Goal: Information Seeking & Learning: Learn about a topic

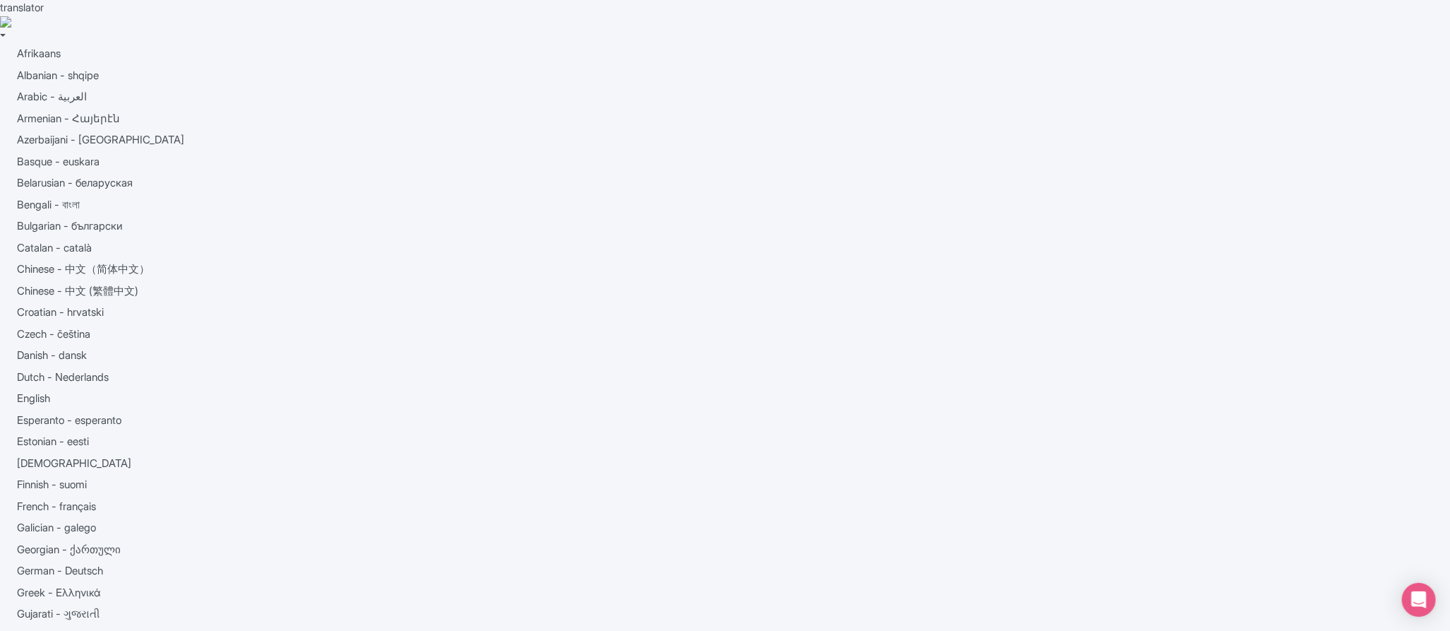
checkbox input "false"
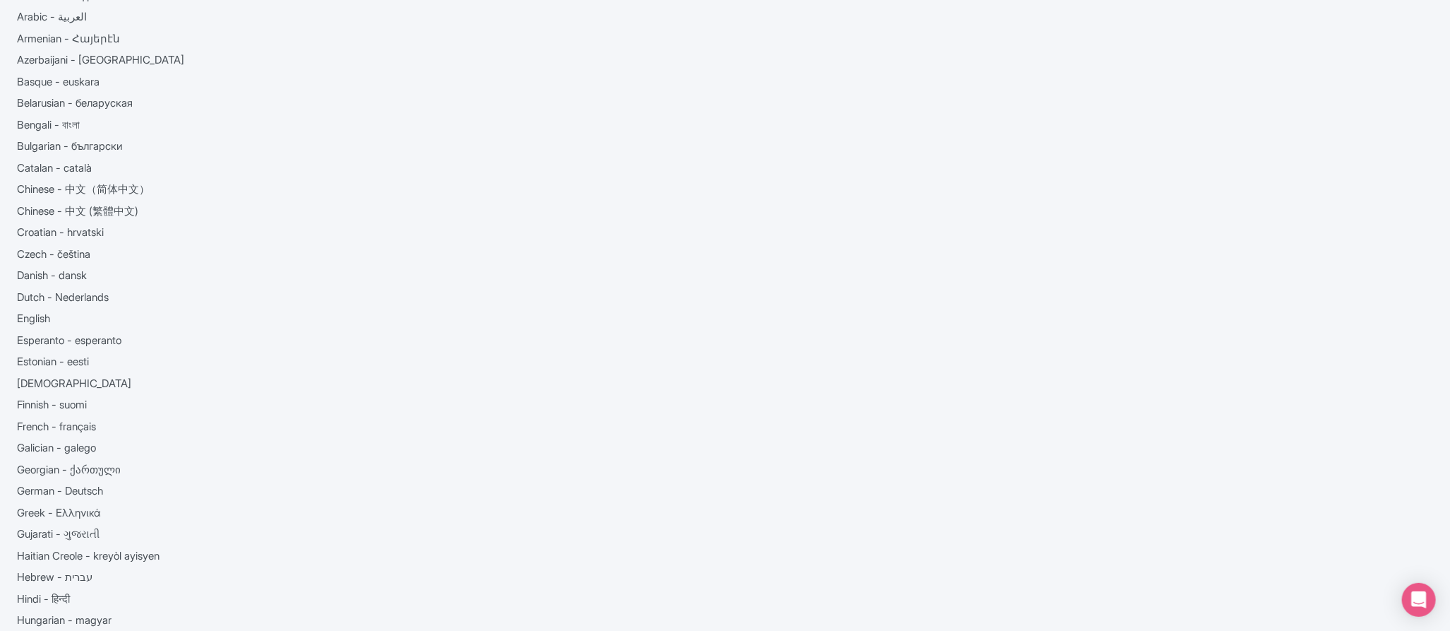
scroll to position [27, 0]
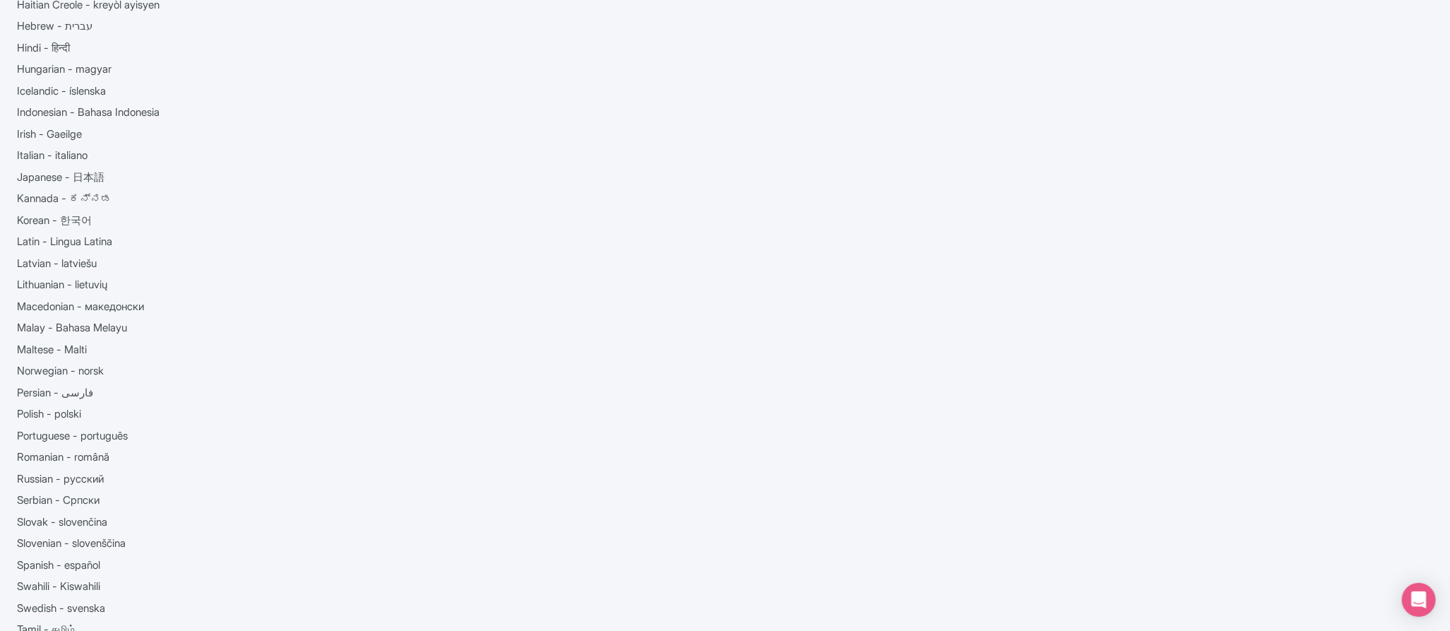
scroll to position [0, 0]
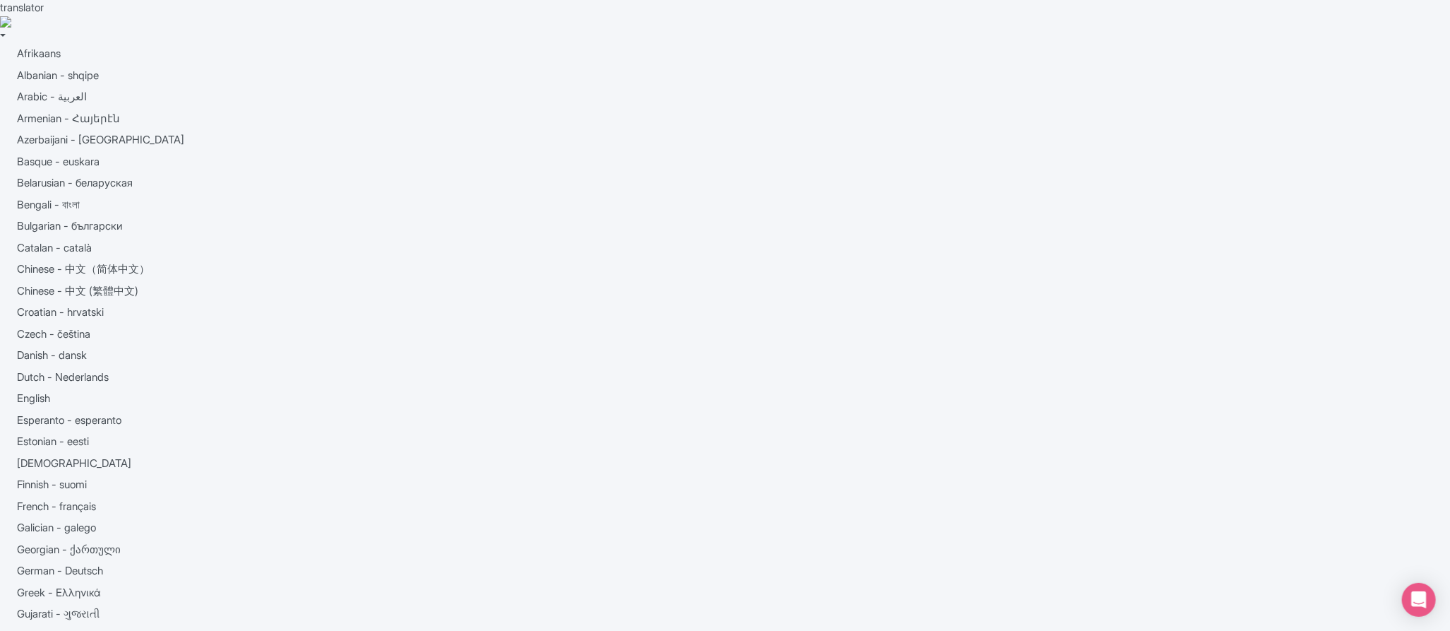
checkbox input "true"
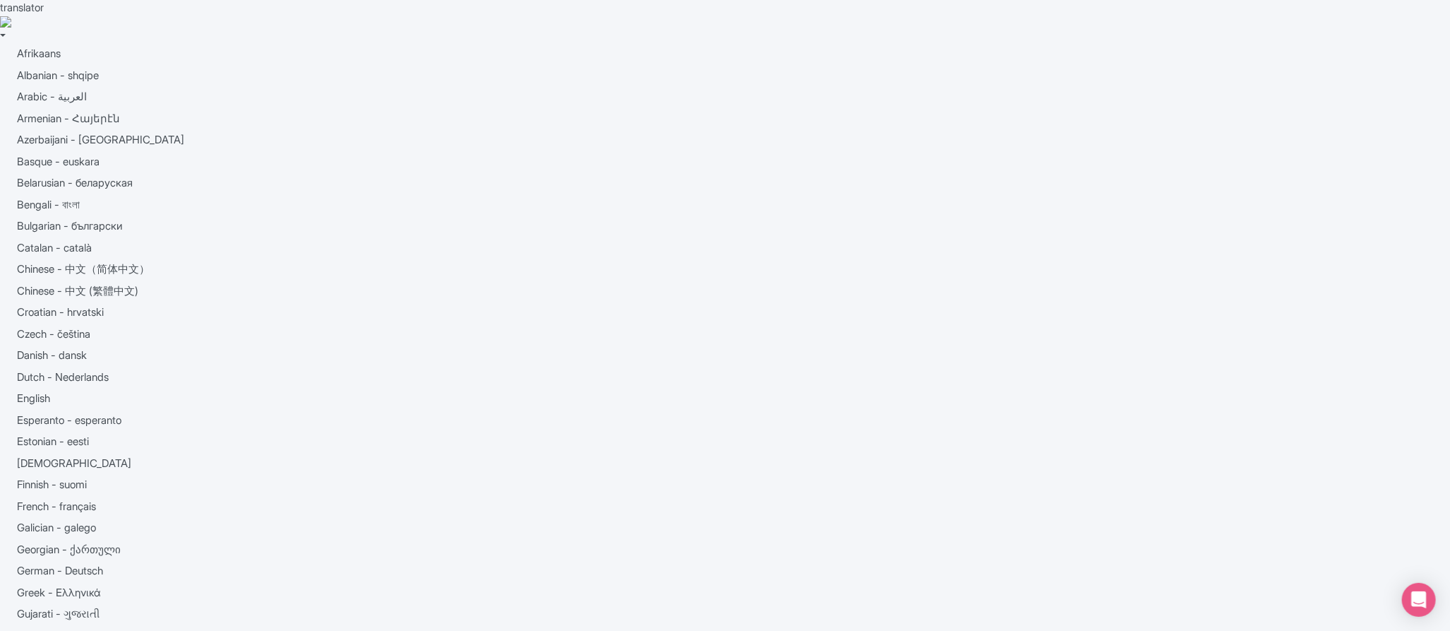
drag, startPoint x: 413, startPoint y: 254, endPoint x: 409, endPoint y: 267, distance: 13.4
checkbox input "false"
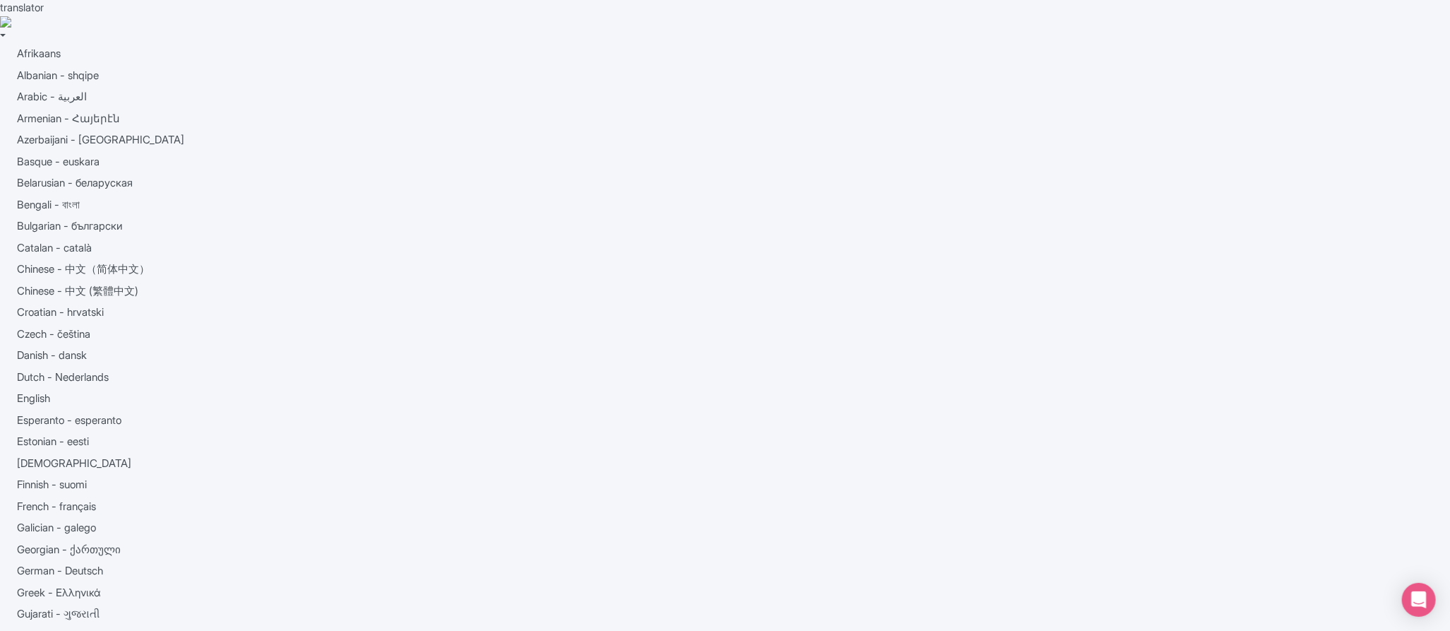
checkbox input "false"
